Goal: Task Accomplishment & Management: Use online tool/utility

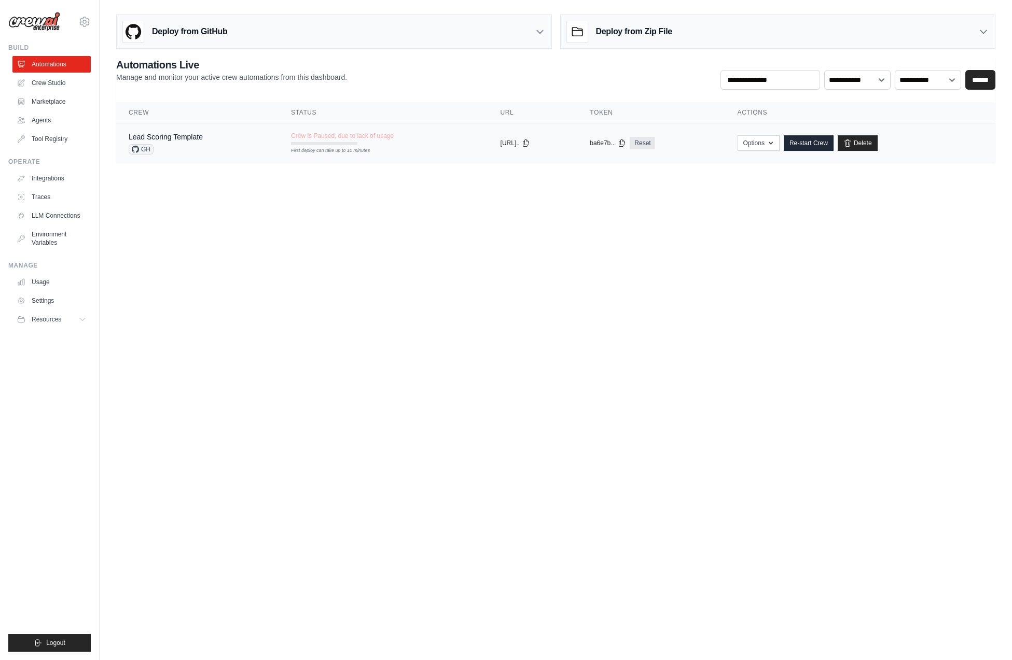
click at [150, 153] on span "GH" at bounding box center [141, 149] width 25 height 10
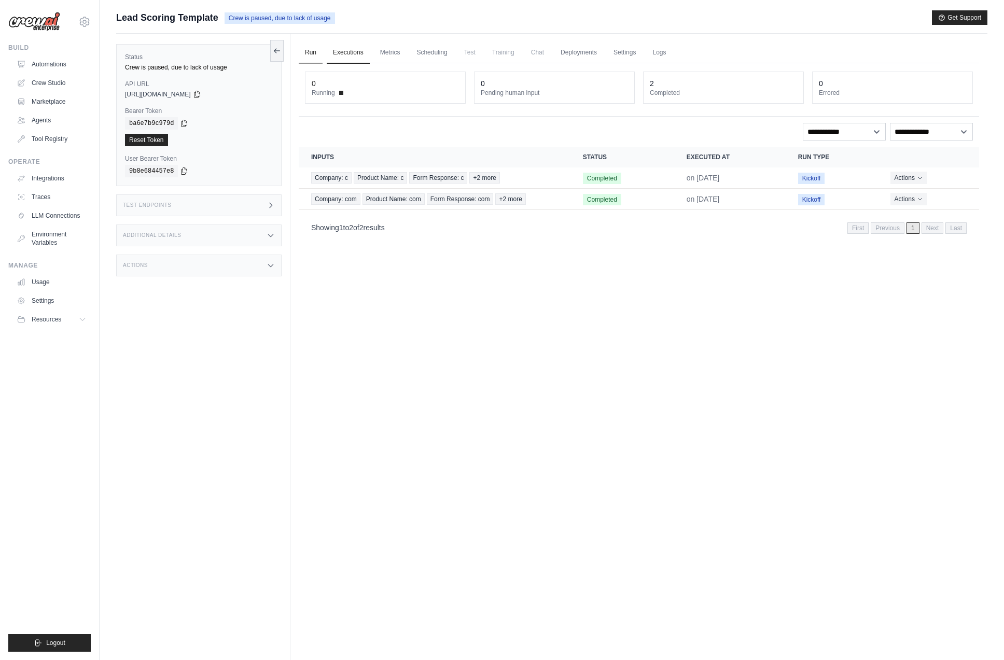
click at [309, 51] on link "Run" at bounding box center [311, 53] width 24 height 22
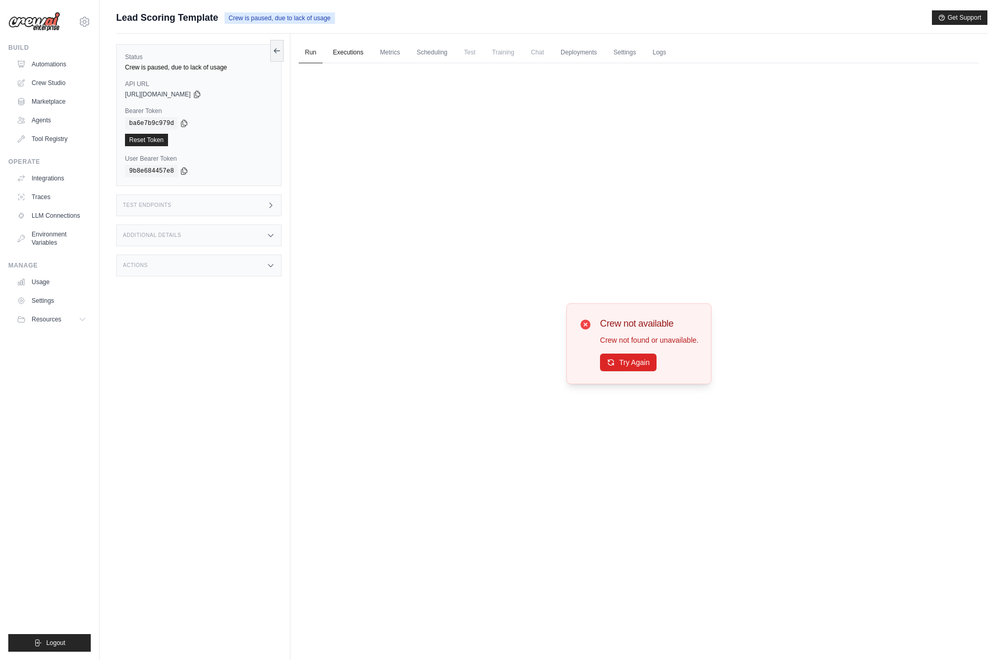
click at [342, 53] on link "Executions" at bounding box center [348, 53] width 43 height 22
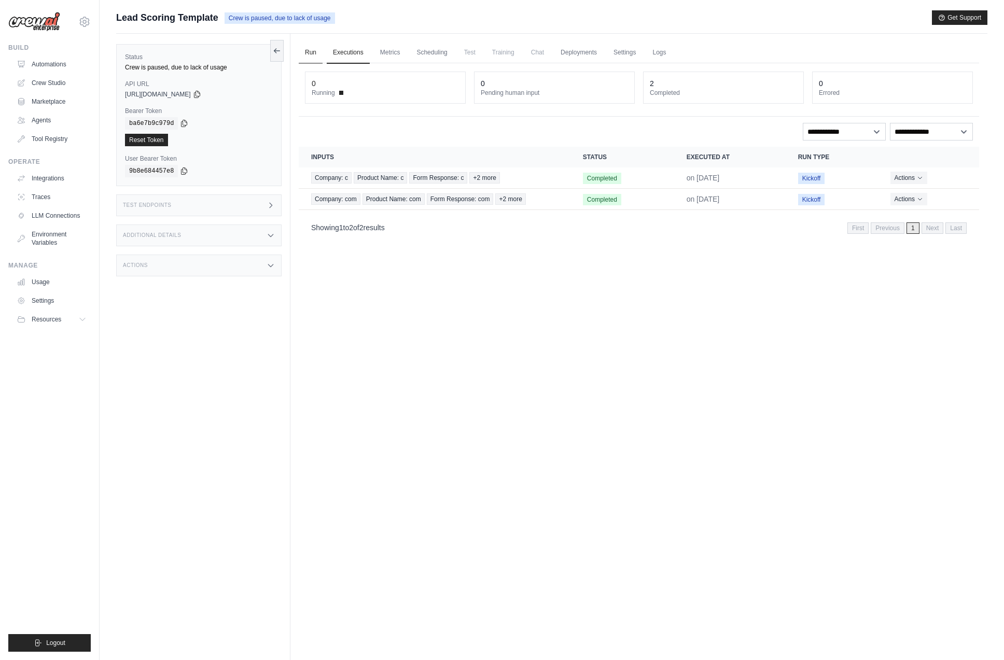
click at [302, 52] on link "Run" at bounding box center [311, 53] width 24 height 22
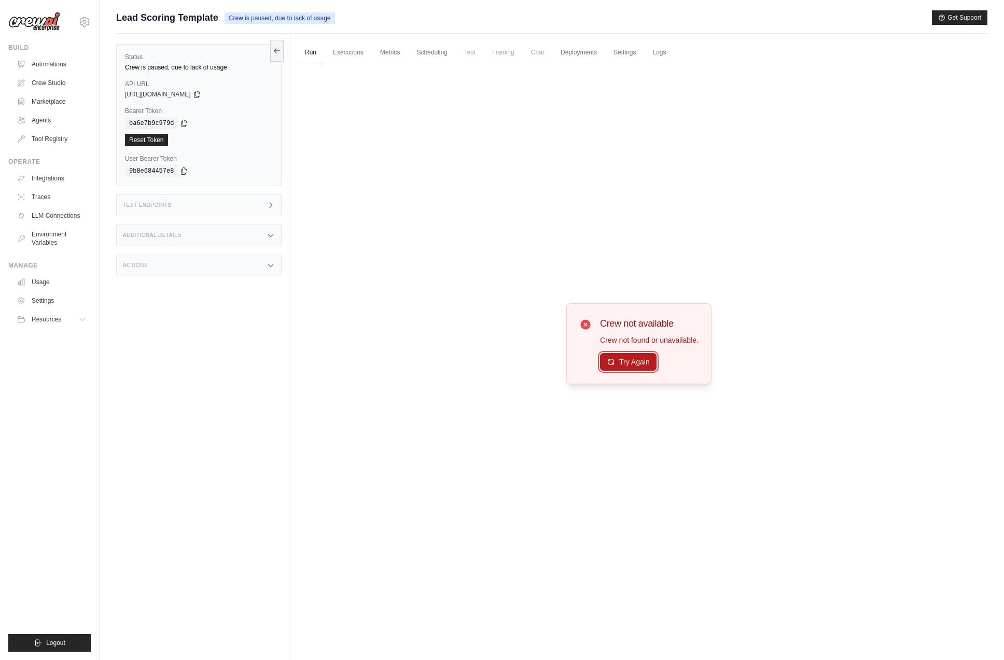
click at [642, 370] on button "Try Again" at bounding box center [628, 362] width 57 height 18
click at [356, 51] on link "Executions" at bounding box center [348, 53] width 43 height 22
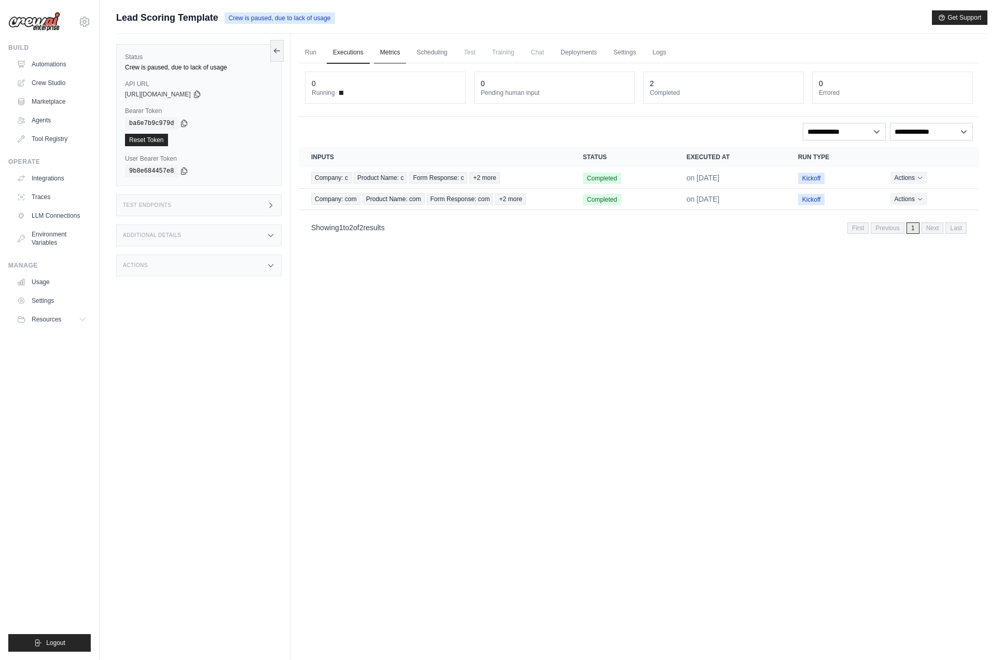
click at [398, 51] on link "Metrics" at bounding box center [390, 53] width 33 height 22
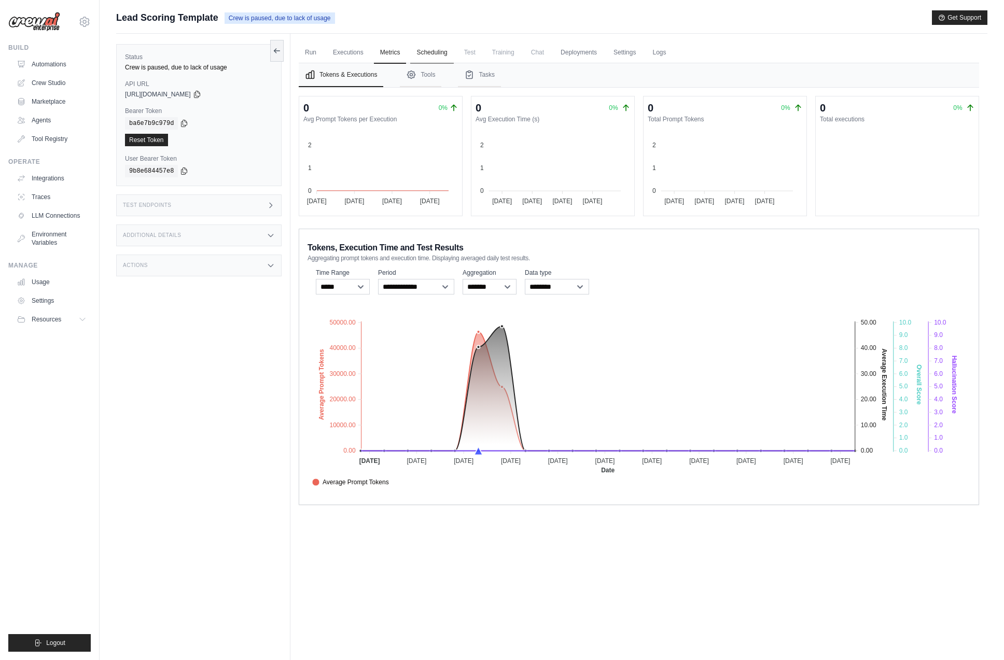
click at [453, 50] on link "Scheduling" at bounding box center [431, 53] width 43 height 22
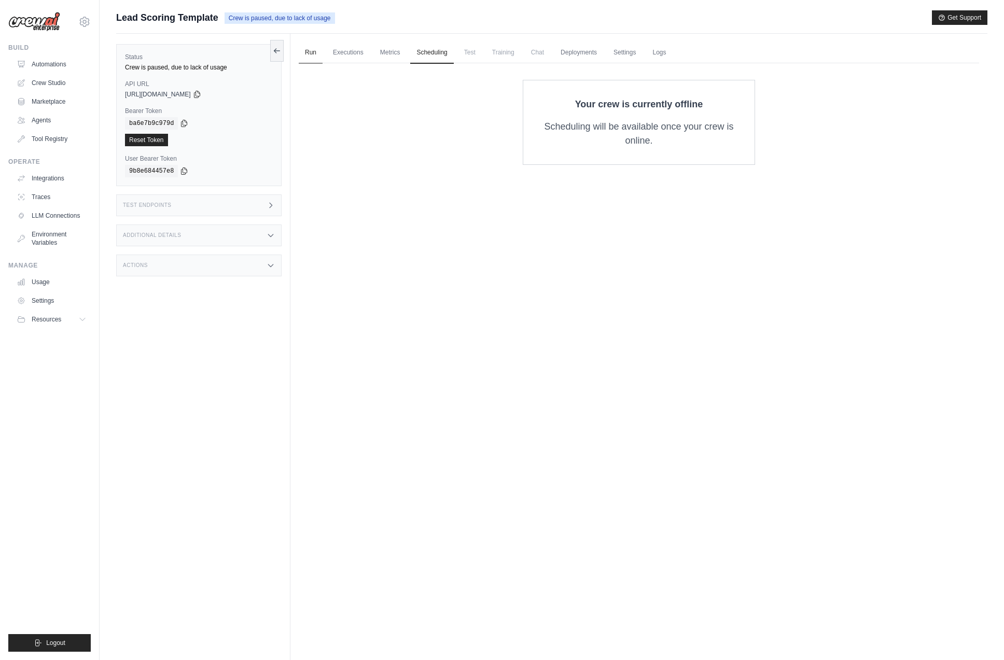
click at [320, 53] on link "Run" at bounding box center [311, 53] width 24 height 22
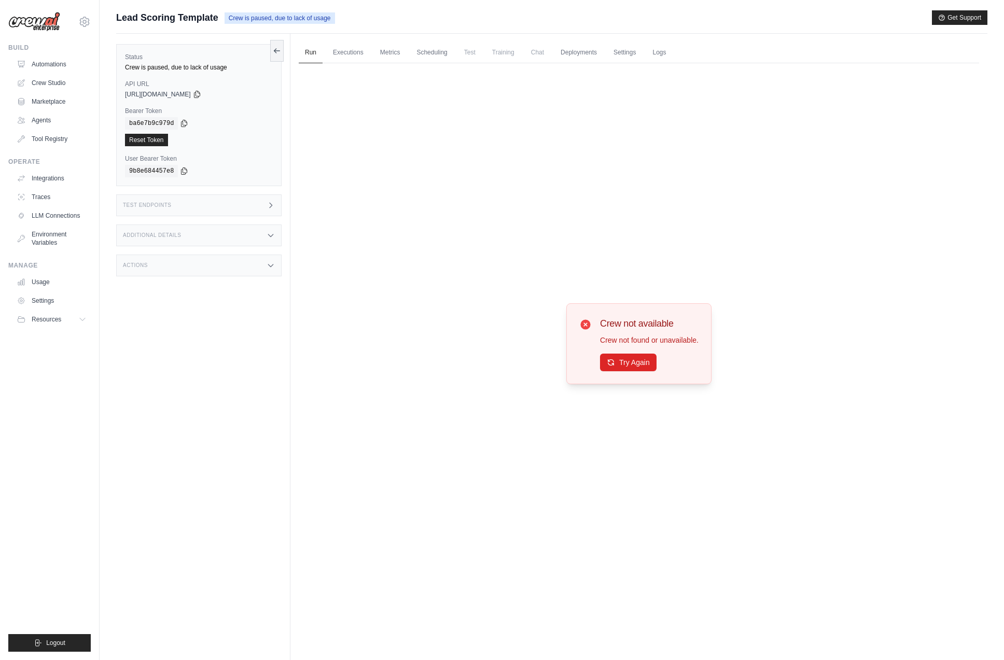
click at [527, 168] on div "Crew not available Crew not found or unavailable. Try Again" at bounding box center [639, 343] width 680 height 561
click at [71, 79] on link "Crew Studio" at bounding box center [52, 83] width 78 height 17
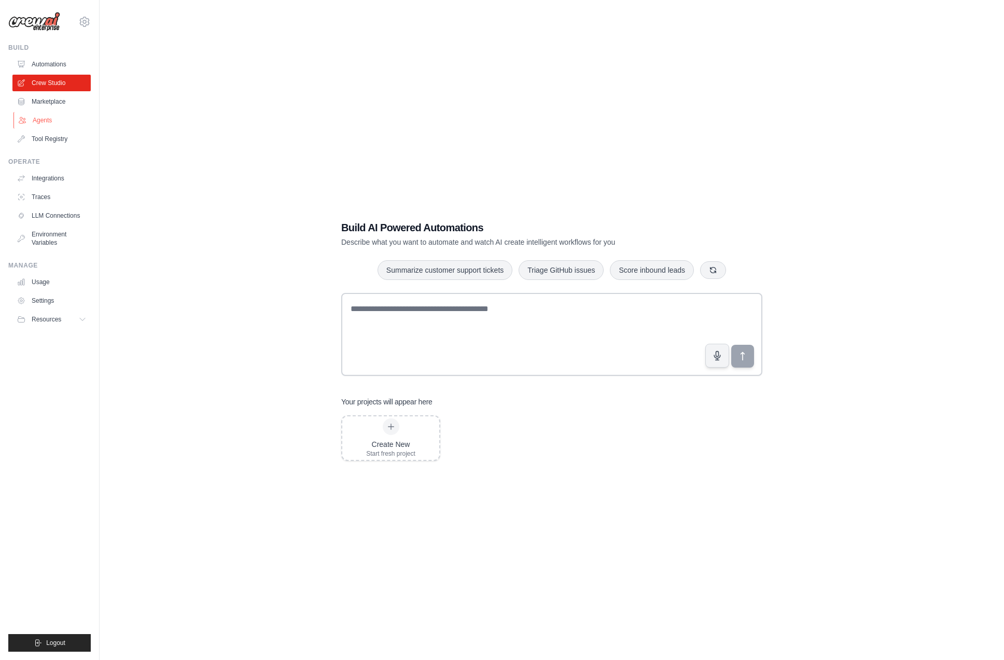
click at [49, 112] on link "Agents" at bounding box center [52, 120] width 78 height 17
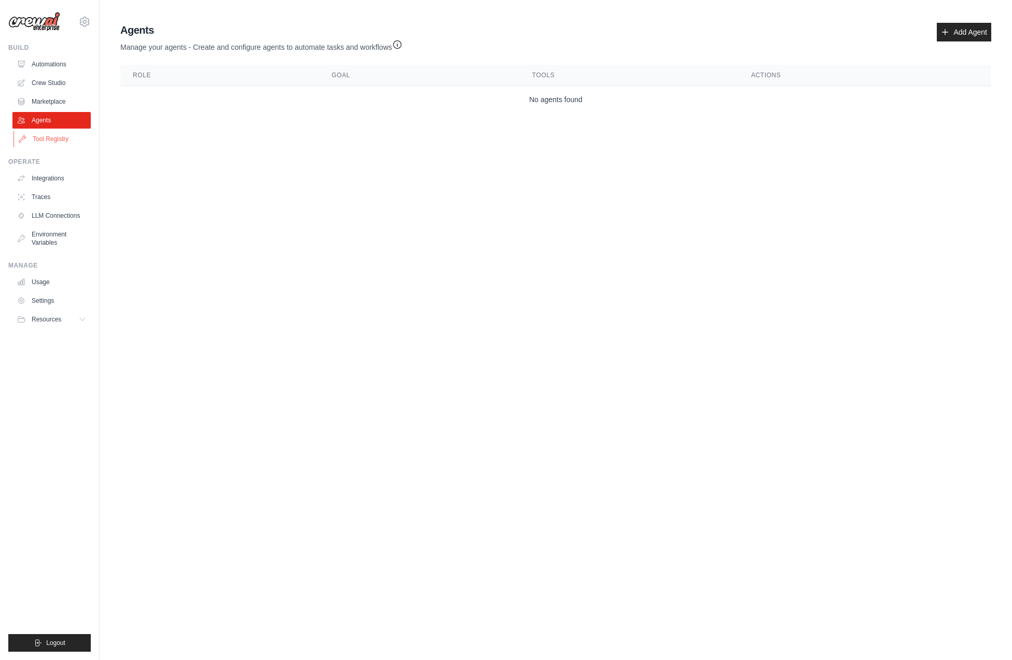
click at [57, 135] on link "Tool Registry" at bounding box center [52, 139] width 78 height 17
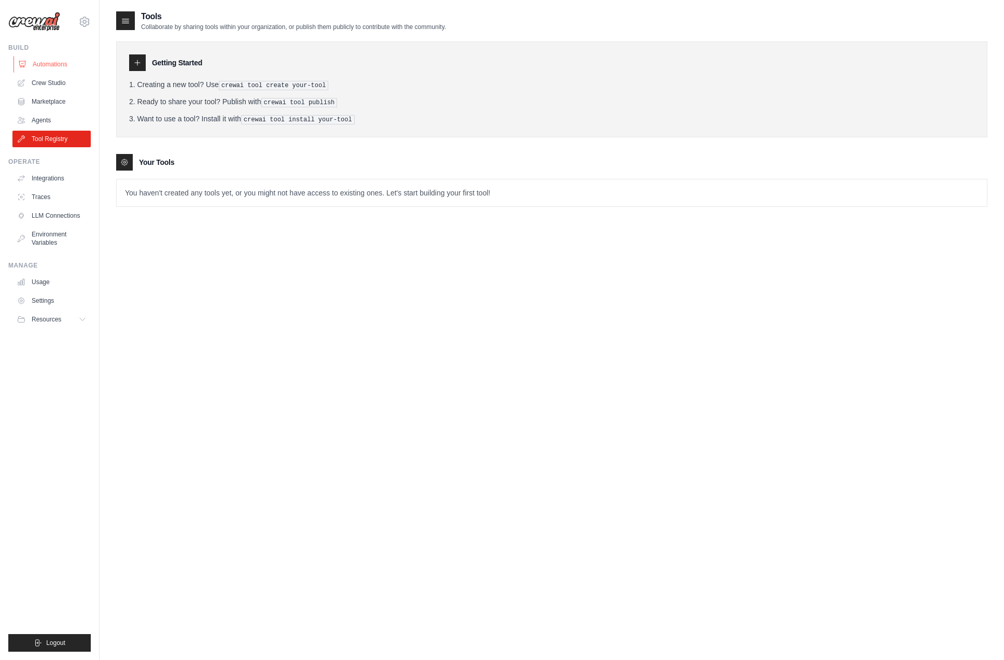
click at [58, 65] on link "Automations" at bounding box center [52, 64] width 78 height 17
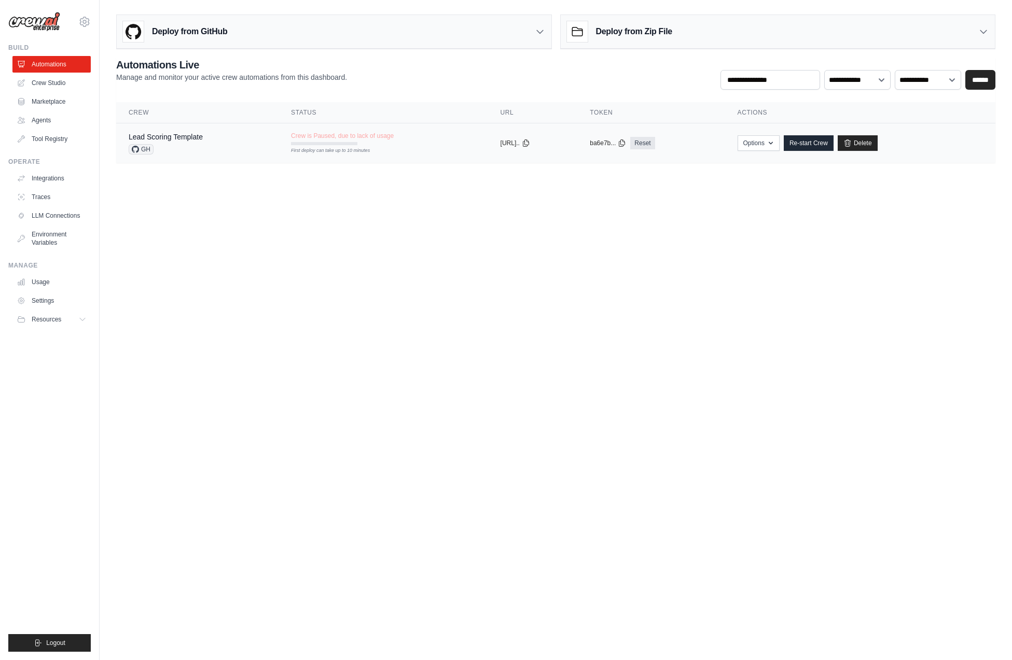
click at [177, 144] on div "GH" at bounding box center [166, 149] width 74 height 10
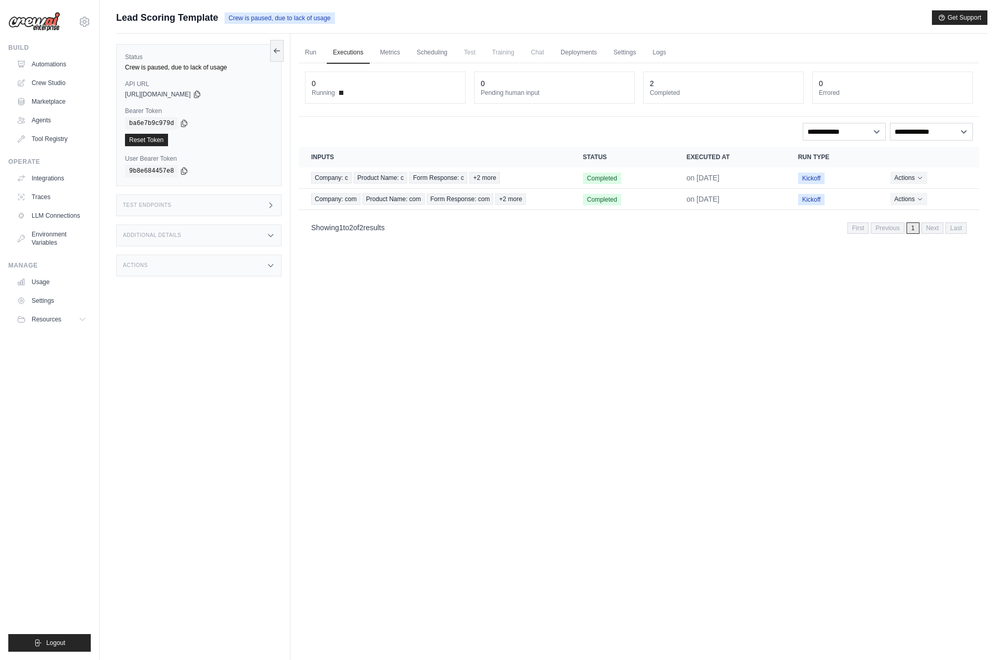
click at [348, 83] on div "0" at bounding box center [385, 83] width 147 height 10
click at [344, 87] on div "0" at bounding box center [385, 83] width 147 height 10
click at [345, 91] on dt "Running" at bounding box center [385, 93] width 147 height 8
click at [316, 55] on link "Run" at bounding box center [311, 53] width 24 height 22
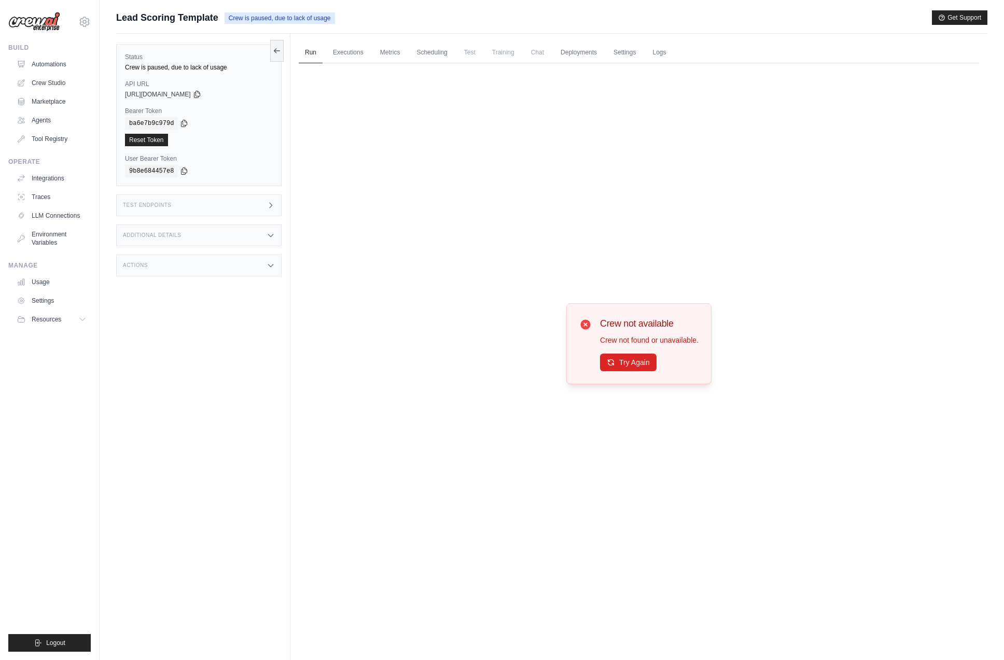
click at [288, 22] on span "Crew is paused, due to lack of usage" at bounding box center [280, 17] width 110 height 11
drag, startPoint x: 213, startPoint y: 197, endPoint x: 216, endPoint y: 201, distance: 5.5
click at [213, 197] on div "Test Endpoints" at bounding box center [198, 205] width 165 height 22
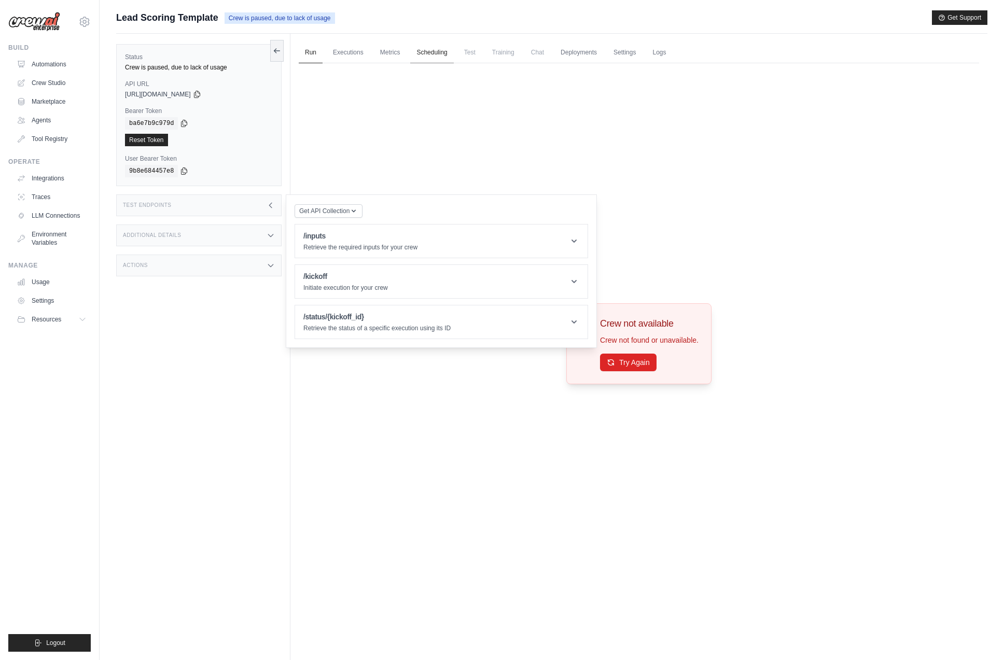
click at [453, 50] on link "Scheduling" at bounding box center [431, 53] width 43 height 22
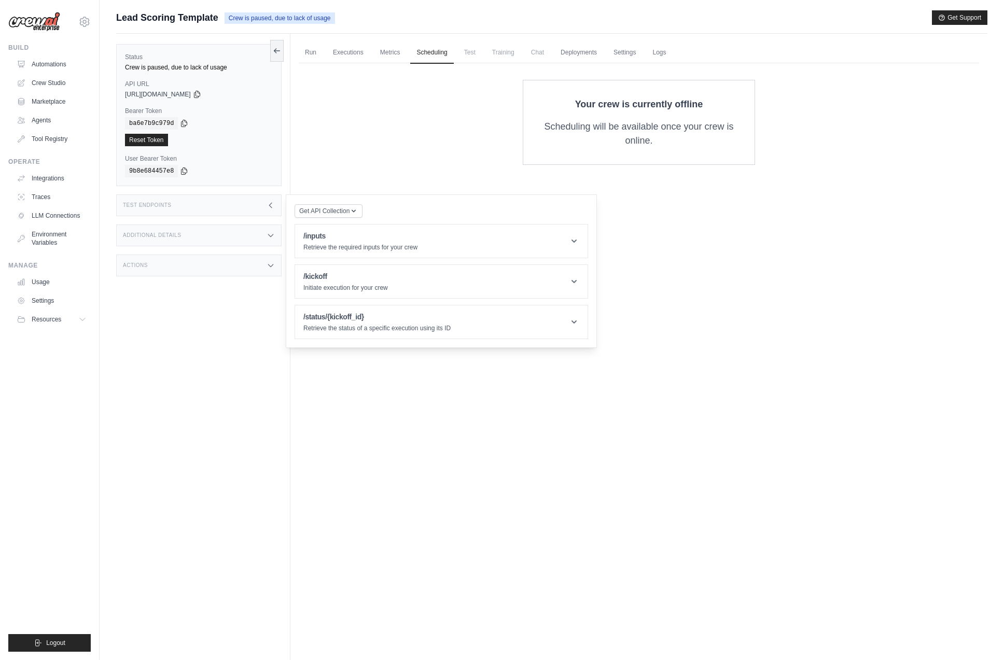
click at [532, 51] on ul "Run Executions Metrics Scheduling Test Training Chat Deployments Settings Logs" at bounding box center [639, 52] width 680 height 21
click at [46, 278] on link "Usage" at bounding box center [52, 282] width 78 height 17
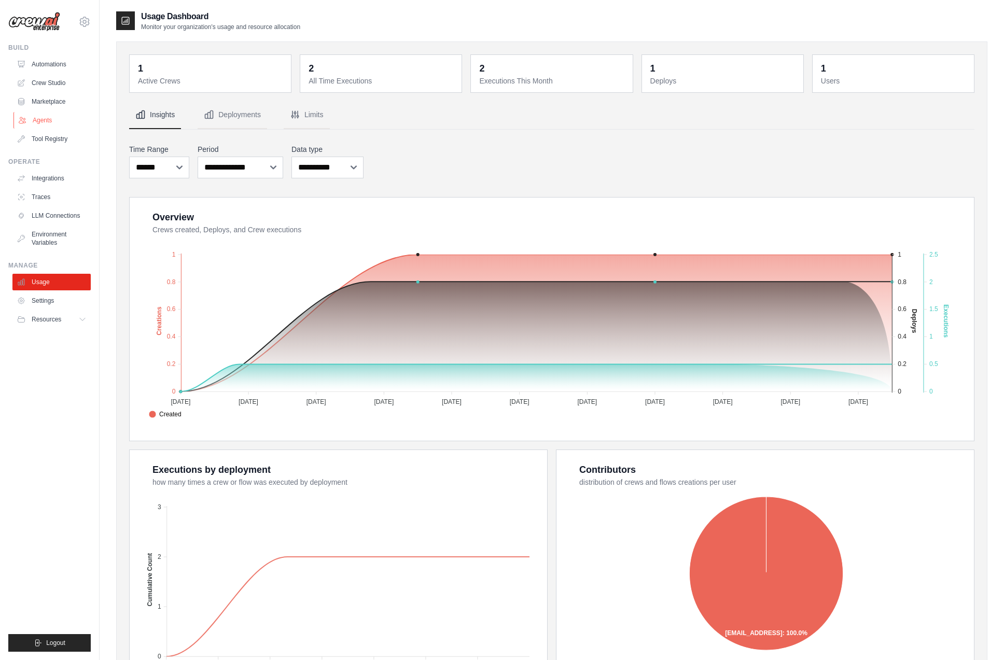
click at [55, 121] on link "Agents" at bounding box center [52, 120] width 78 height 17
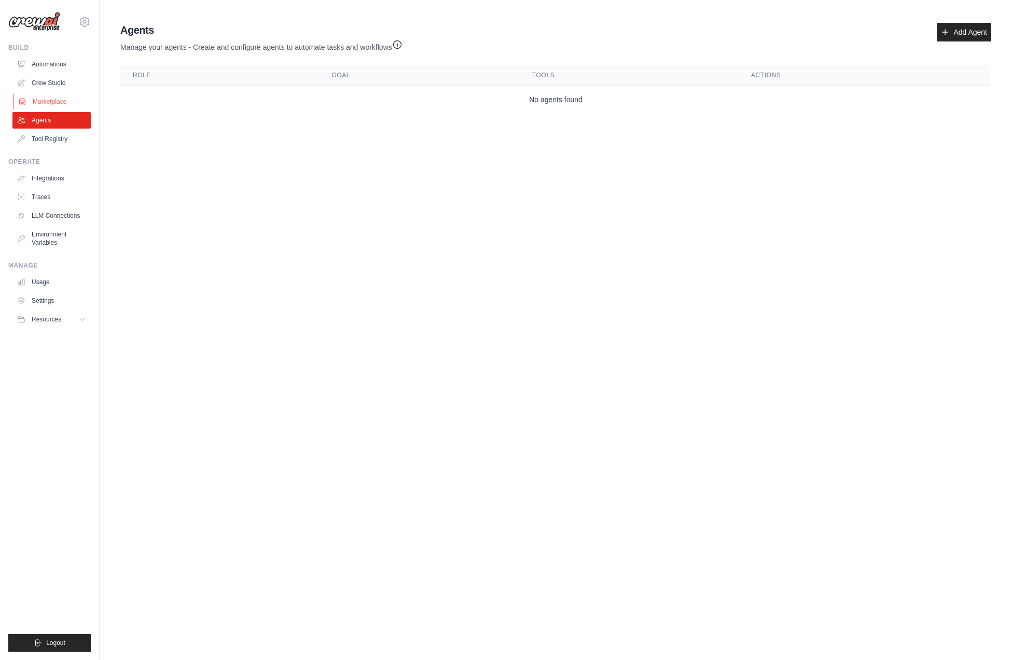
click at [53, 107] on link "Marketplace" at bounding box center [52, 101] width 78 height 17
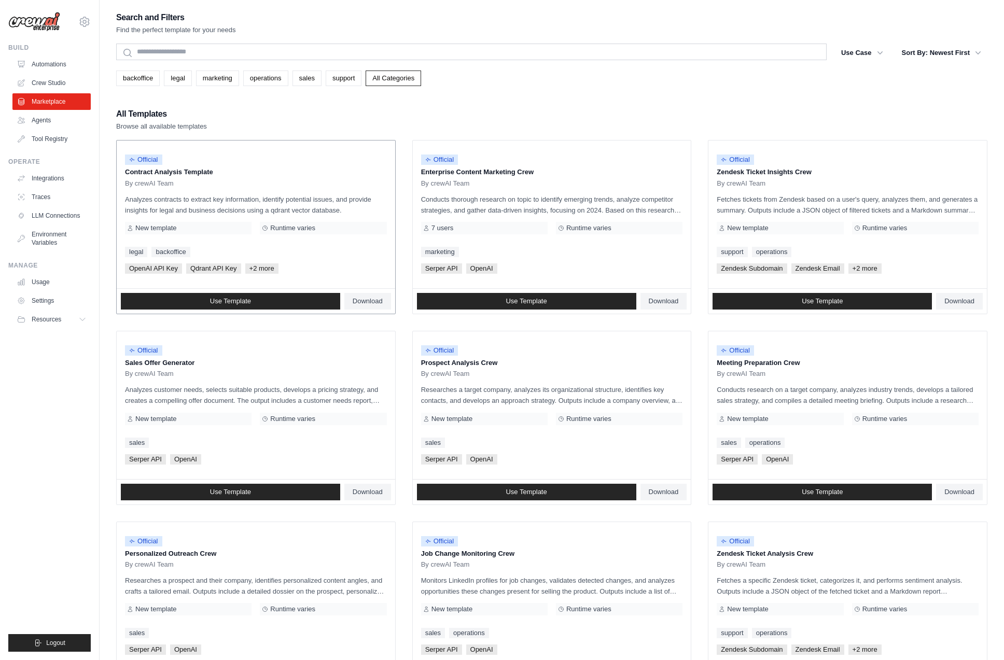
click at [323, 265] on div "OpenAI API Key Qdrant API Key +2 more" at bounding box center [256, 268] width 262 height 10
click at [191, 177] on p "Contract Analysis Template" at bounding box center [256, 172] width 262 height 10
click at [353, 299] on span "Download" at bounding box center [368, 301] width 30 height 8
click at [295, 303] on link "Use Template" at bounding box center [230, 301] width 219 height 17
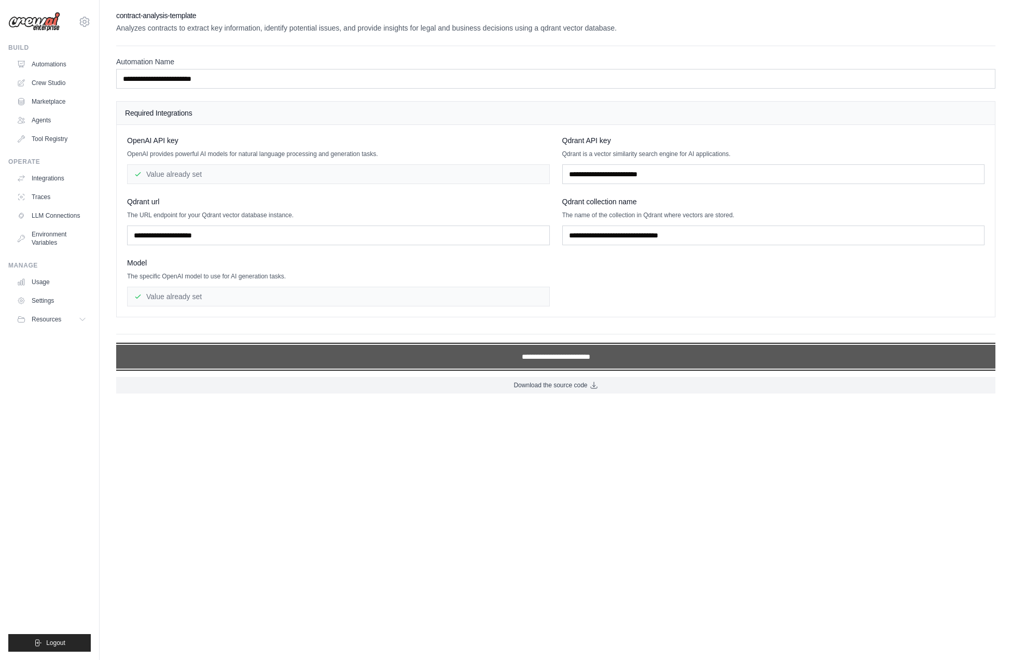
click at [420, 365] on input "**********" at bounding box center [555, 357] width 879 height 24
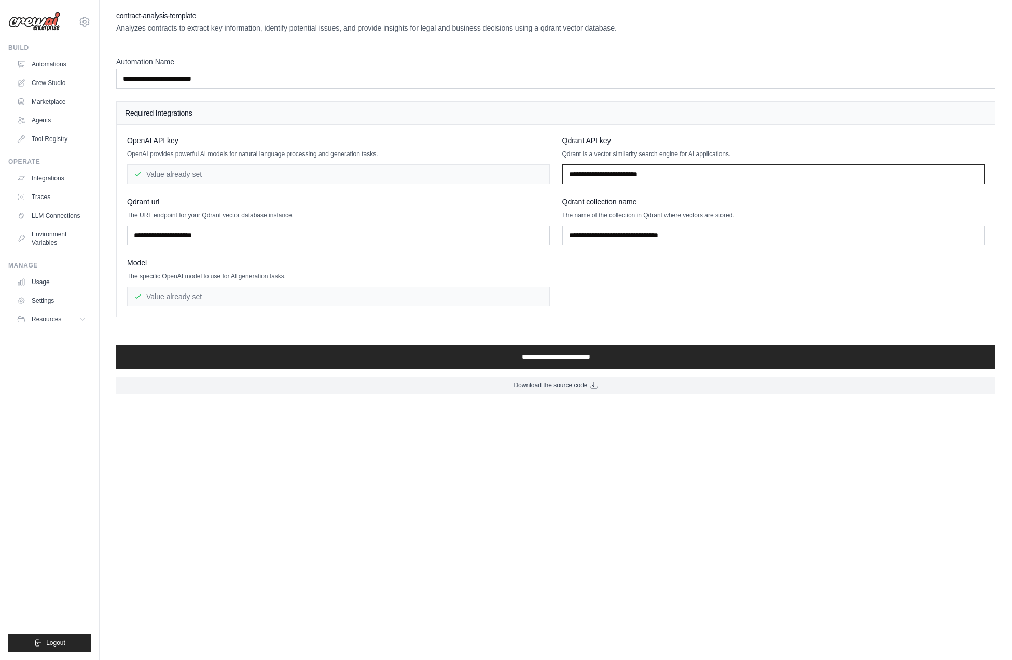
click at [652, 178] on input "text" at bounding box center [773, 174] width 423 height 20
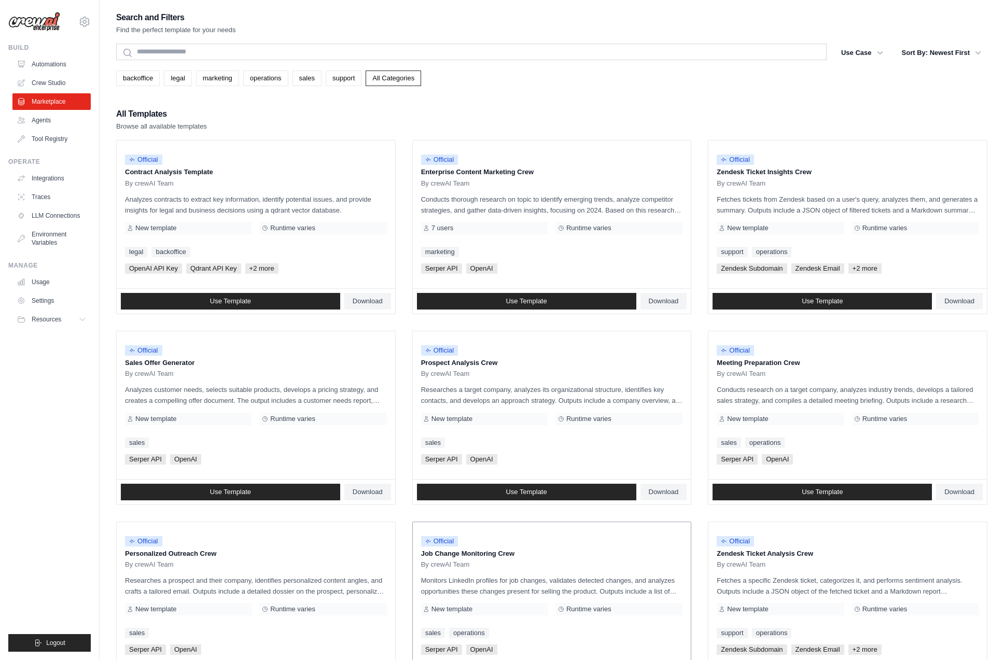
scroll to position [301, 0]
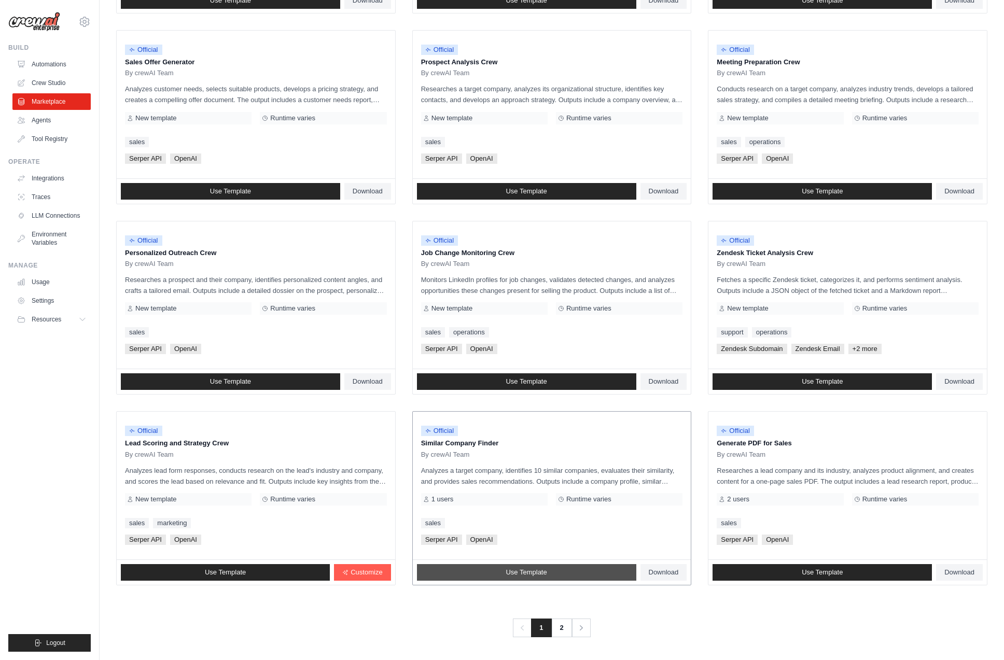
click at [581, 577] on link "Use Template" at bounding box center [526, 572] width 219 height 17
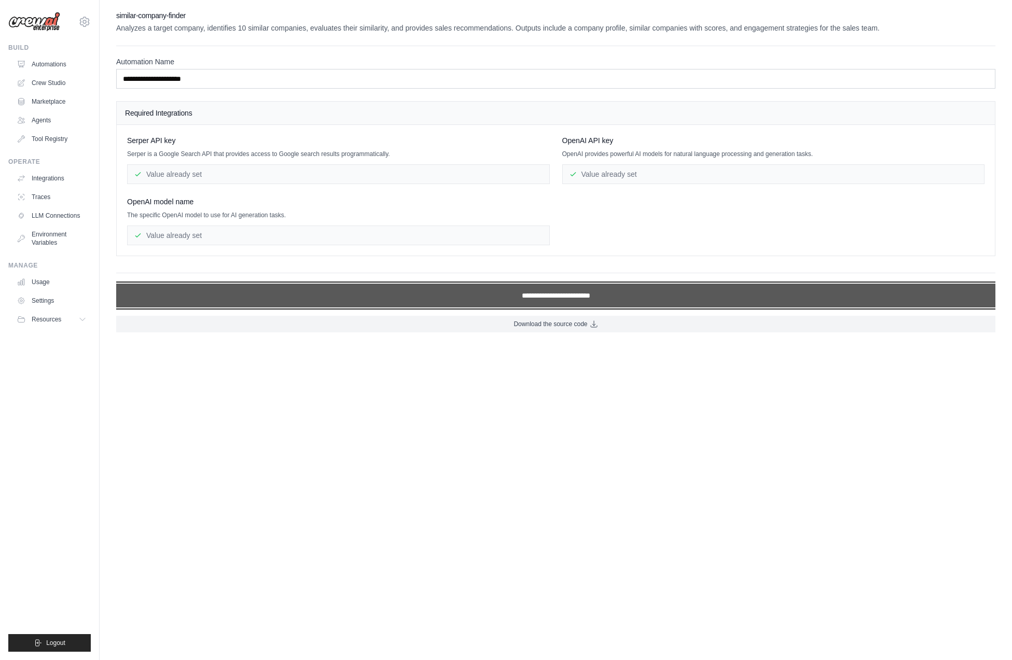
click at [454, 304] on input "**********" at bounding box center [555, 296] width 879 height 24
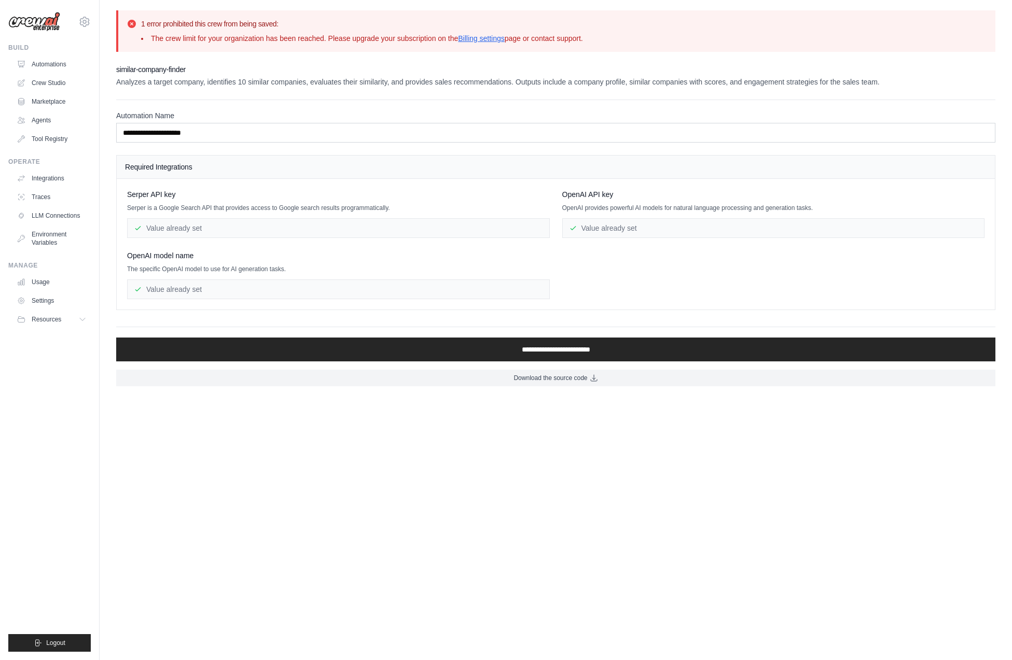
click at [255, 288] on div "Value already set" at bounding box center [338, 290] width 423 height 20
click at [388, 228] on div "Value already set" at bounding box center [338, 228] width 423 height 20
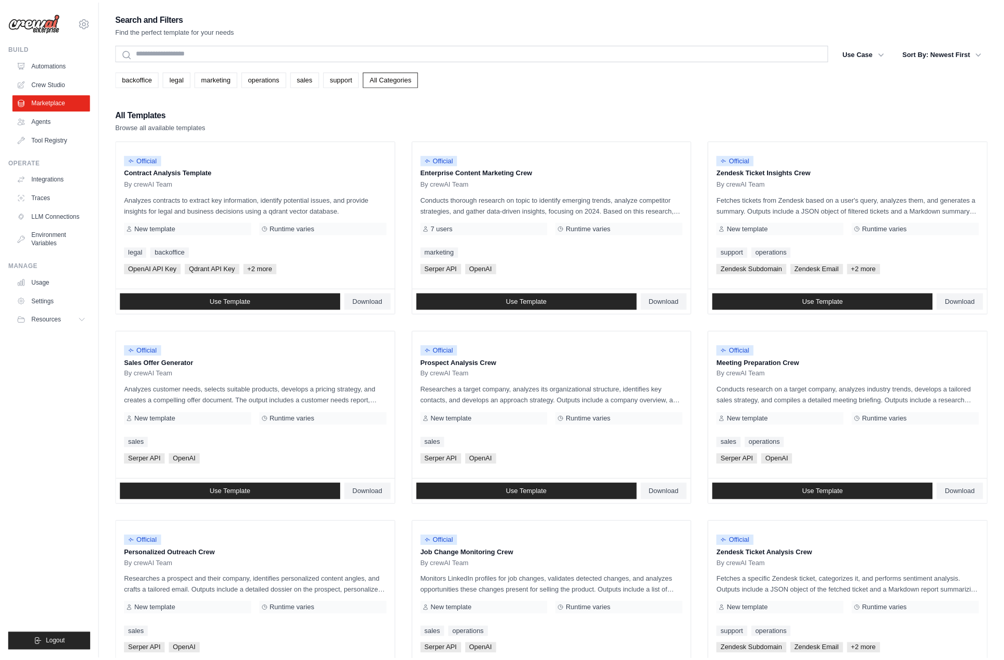
scroll to position [301, 0]
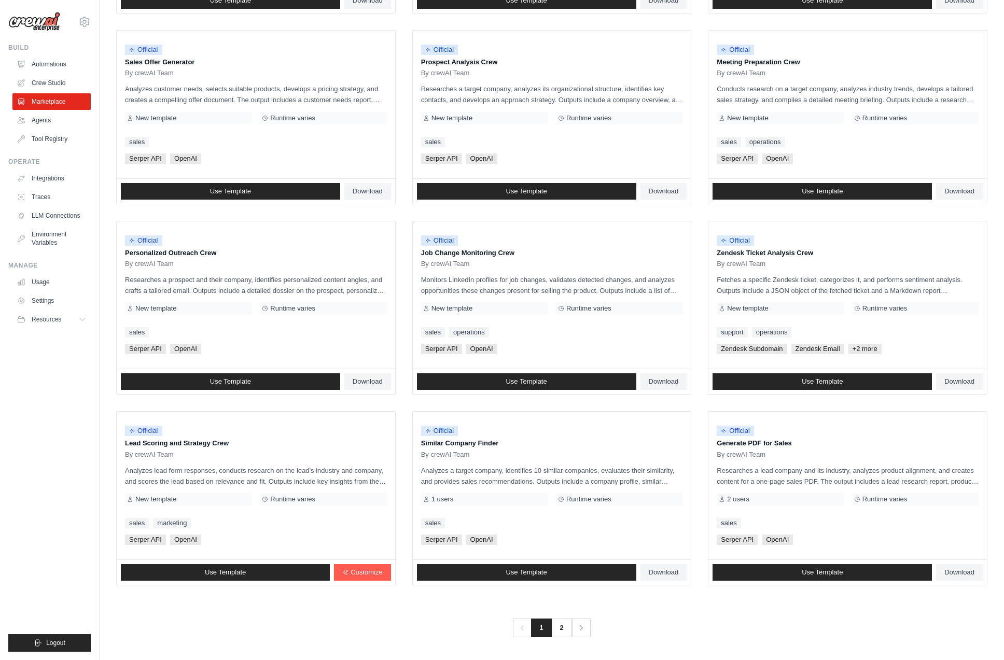
click at [28, 74] on ul "Automations Crew Studio Marketplace Agents Tool Registry" at bounding box center [51, 101] width 78 height 91
click at [32, 69] on link "Automations" at bounding box center [52, 64] width 78 height 17
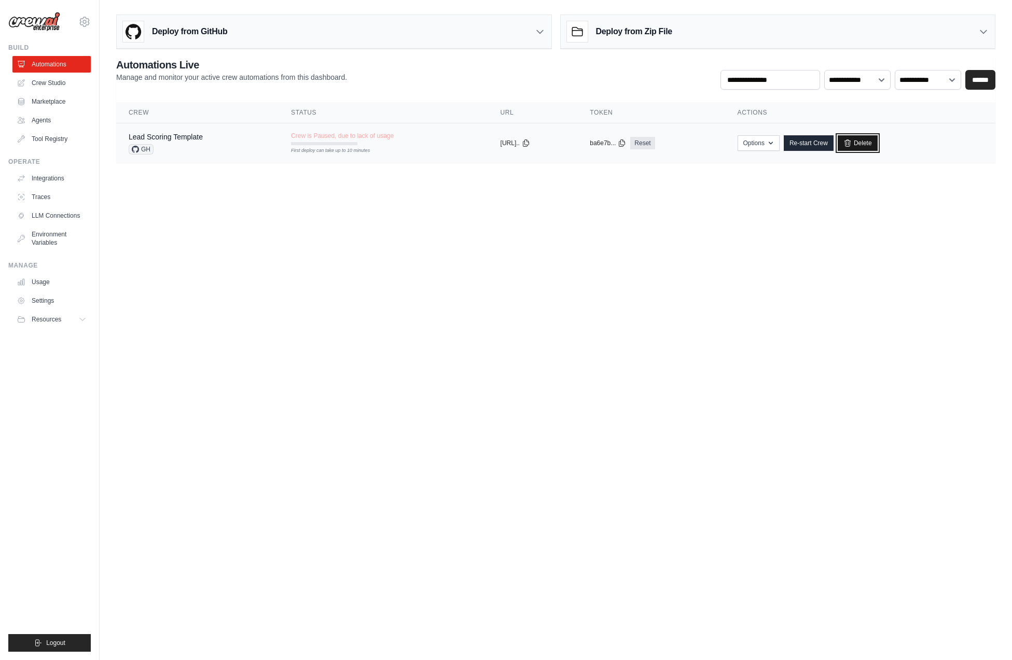
click at [874, 143] on link "Delete" at bounding box center [857, 143] width 40 height 16
click at [826, 149] on link "Re-start Crew" at bounding box center [809, 143] width 50 height 16
click at [826, 146] on link "Re-start Crew" at bounding box center [809, 143] width 50 height 16
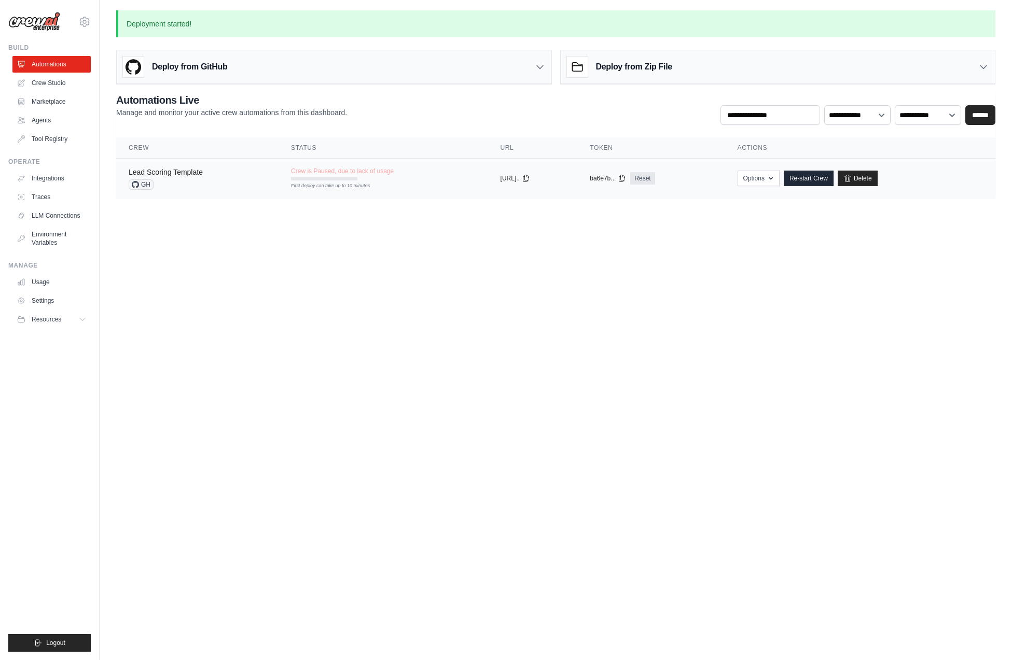
click at [190, 173] on link "Lead Scoring Template" at bounding box center [166, 172] width 74 height 8
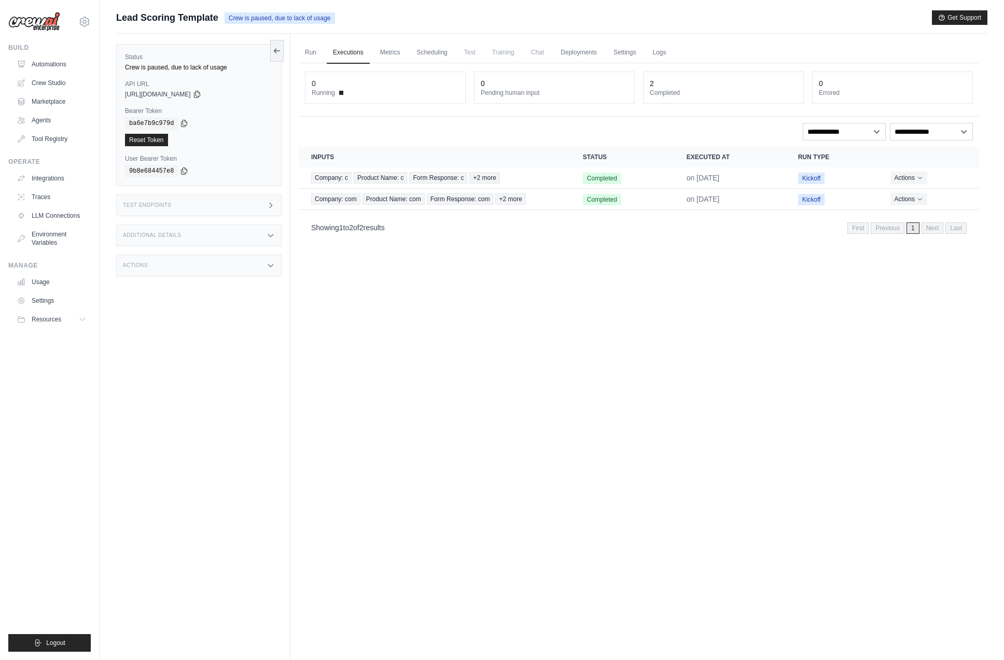
drag, startPoint x: 401, startPoint y: 288, endPoint x: 397, endPoint y: 249, distance: 39.1
click at [401, 288] on div "Run Executions Metrics Scheduling Test Training Chat Deployments Settings Logs …" at bounding box center [638, 364] width 697 height 660
click at [311, 51] on link "Run" at bounding box center [311, 53] width 24 height 22
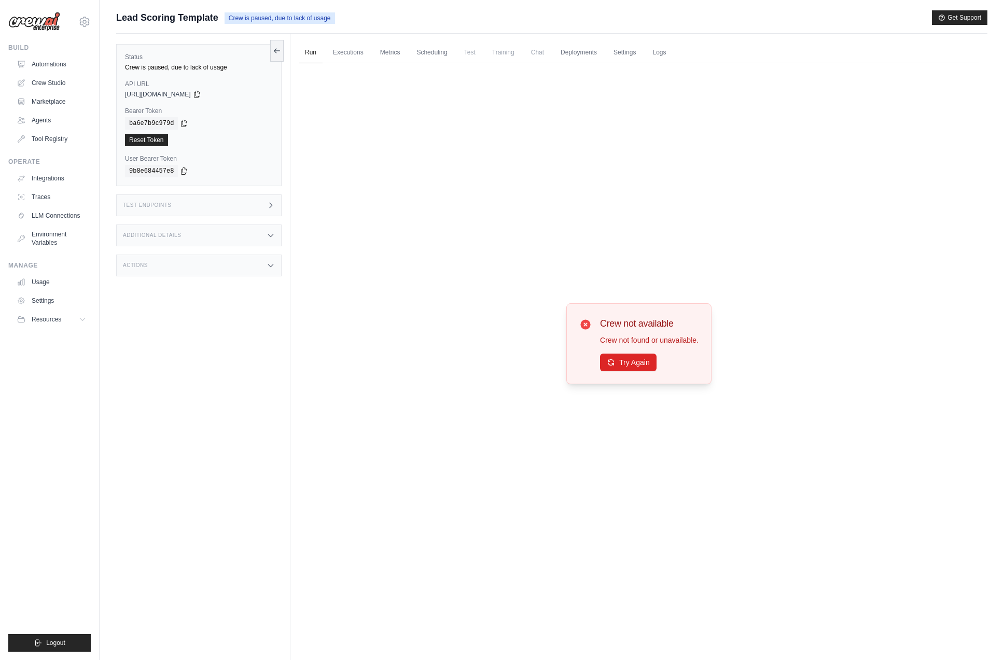
click at [303, 18] on span "Crew is paused, due to lack of usage" at bounding box center [280, 17] width 110 height 11
